Goal: Obtain resource: Obtain resource

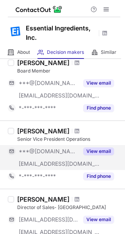
scroll to position [482, 0]
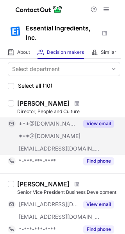
click at [101, 122] on button "View email" at bounding box center [98, 124] width 31 height 8
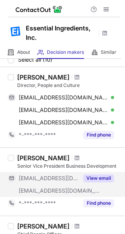
scroll to position [39, 0]
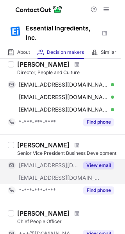
click at [106, 163] on button "View email" at bounding box center [98, 165] width 31 height 8
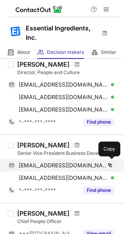
scroll to position [78, 0]
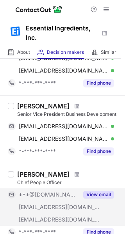
click at [93, 193] on button "View email" at bounding box center [98, 195] width 31 height 8
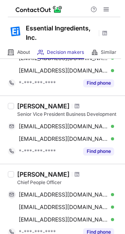
scroll to position [0, 0]
